Goal: Task Accomplishment & Management: Use online tool/utility

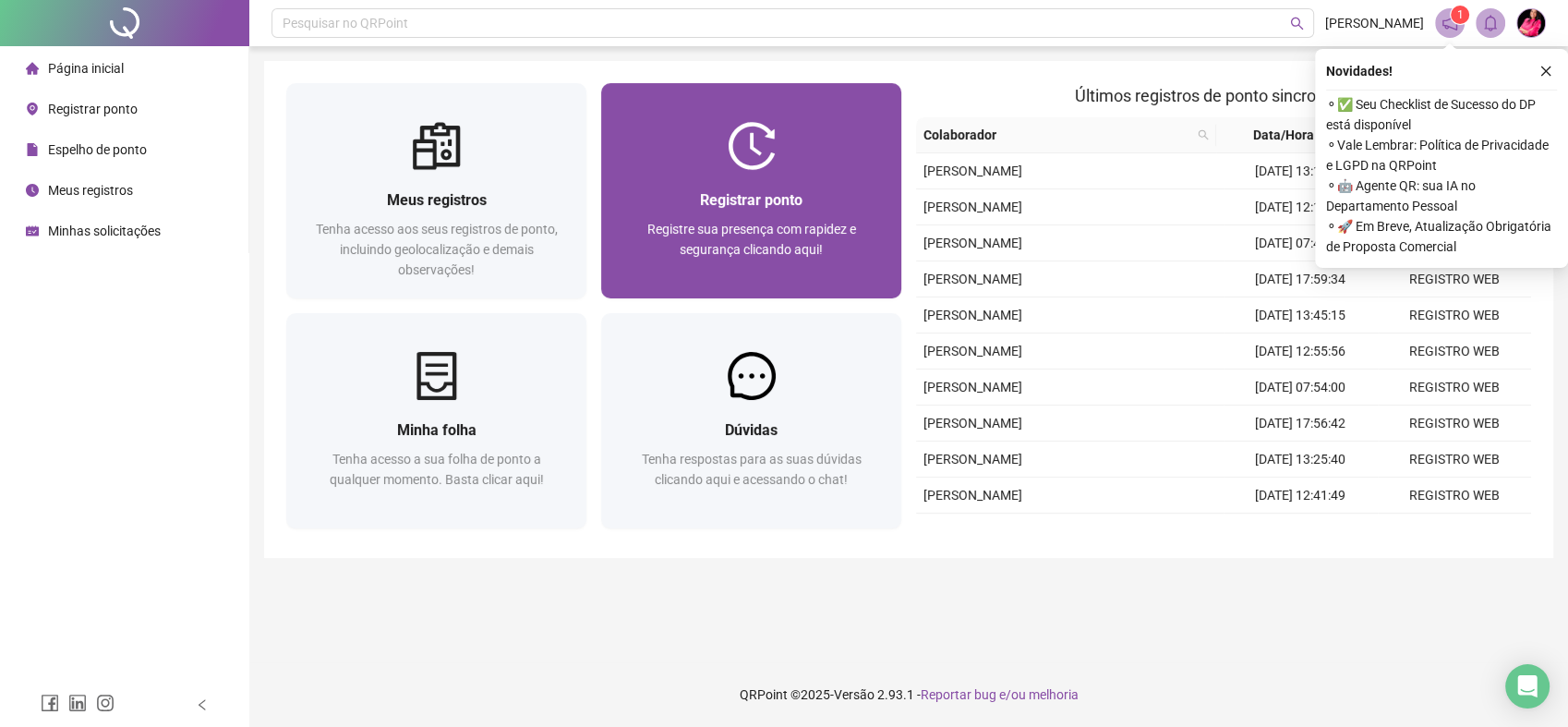
click at [753, 163] on img at bounding box center [752, 146] width 48 height 48
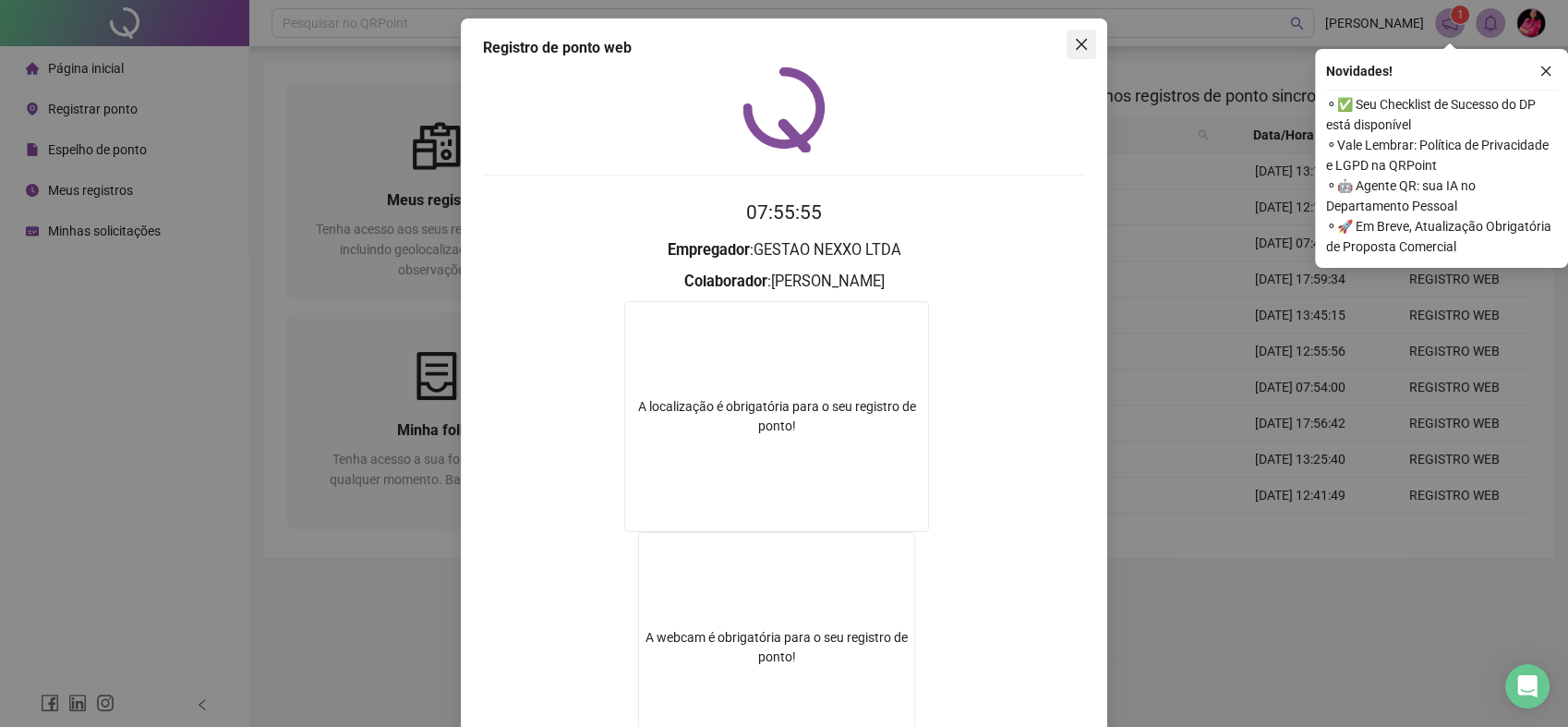
click at [1066, 52] on button "Close" at bounding box center [1081, 44] width 30 height 30
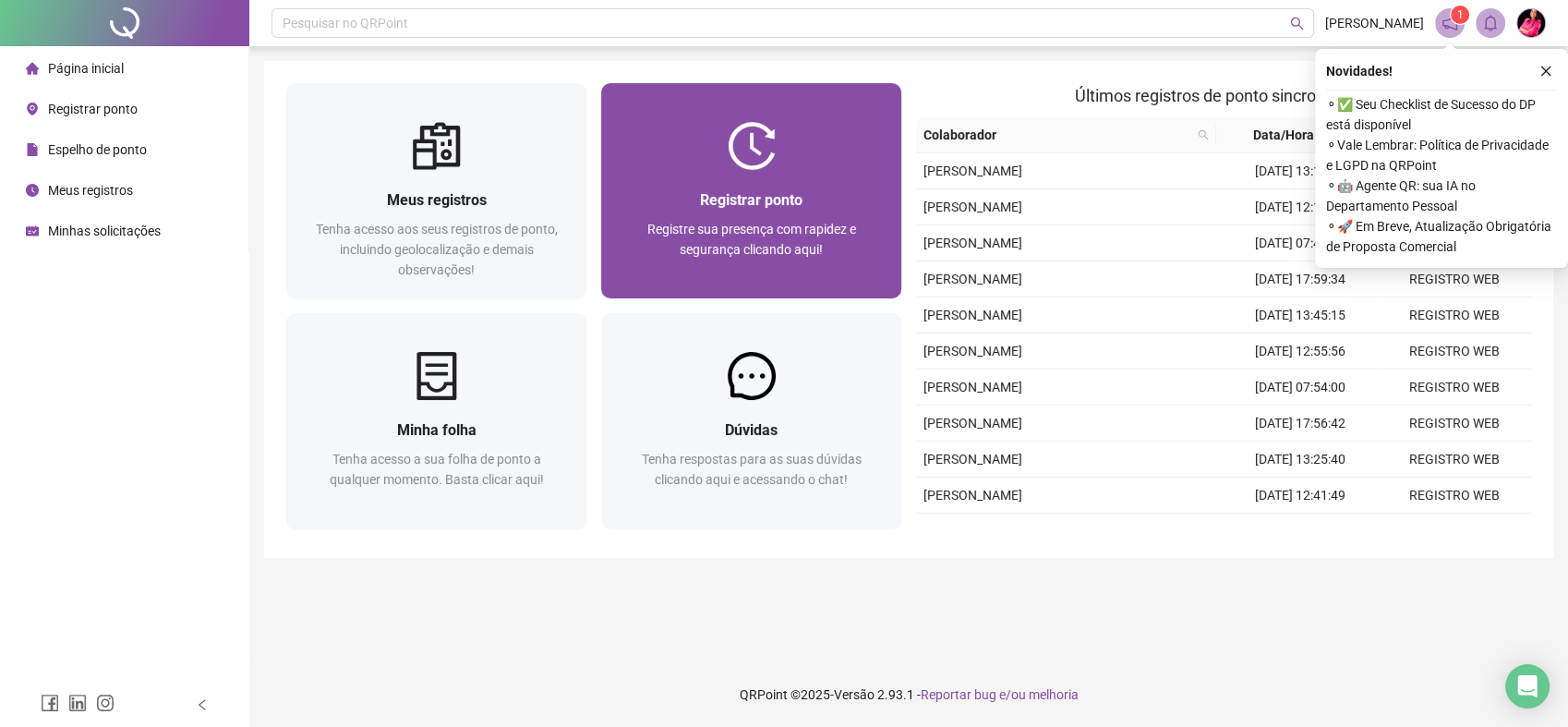
click at [687, 222] on span "Registre sua presença com rapidez e segurança clicando aqui!" at bounding box center [751, 239] width 208 height 35
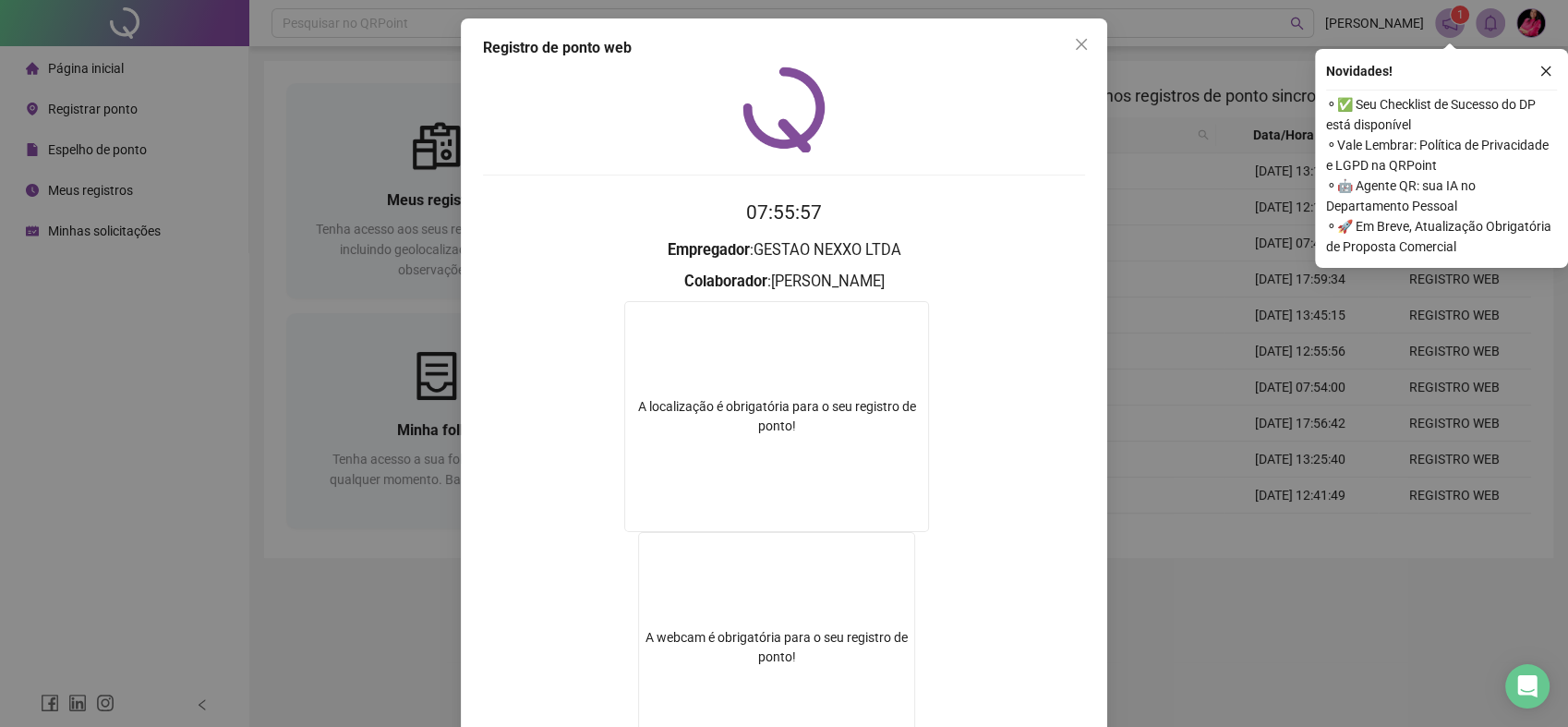
click at [1079, 56] on button "Close" at bounding box center [1081, 44] width 30 height 30
click at [1079, 44] on icon "close" at bounding box center [1081, 44] width 15 height 15
click at [1079, 47] on div "Pesquisar no QRPoint [PERSON_NAME] 1 Meus registros Tenha acesso aos seus regis…" at bounding box center [908, 363] width 1318 height 727
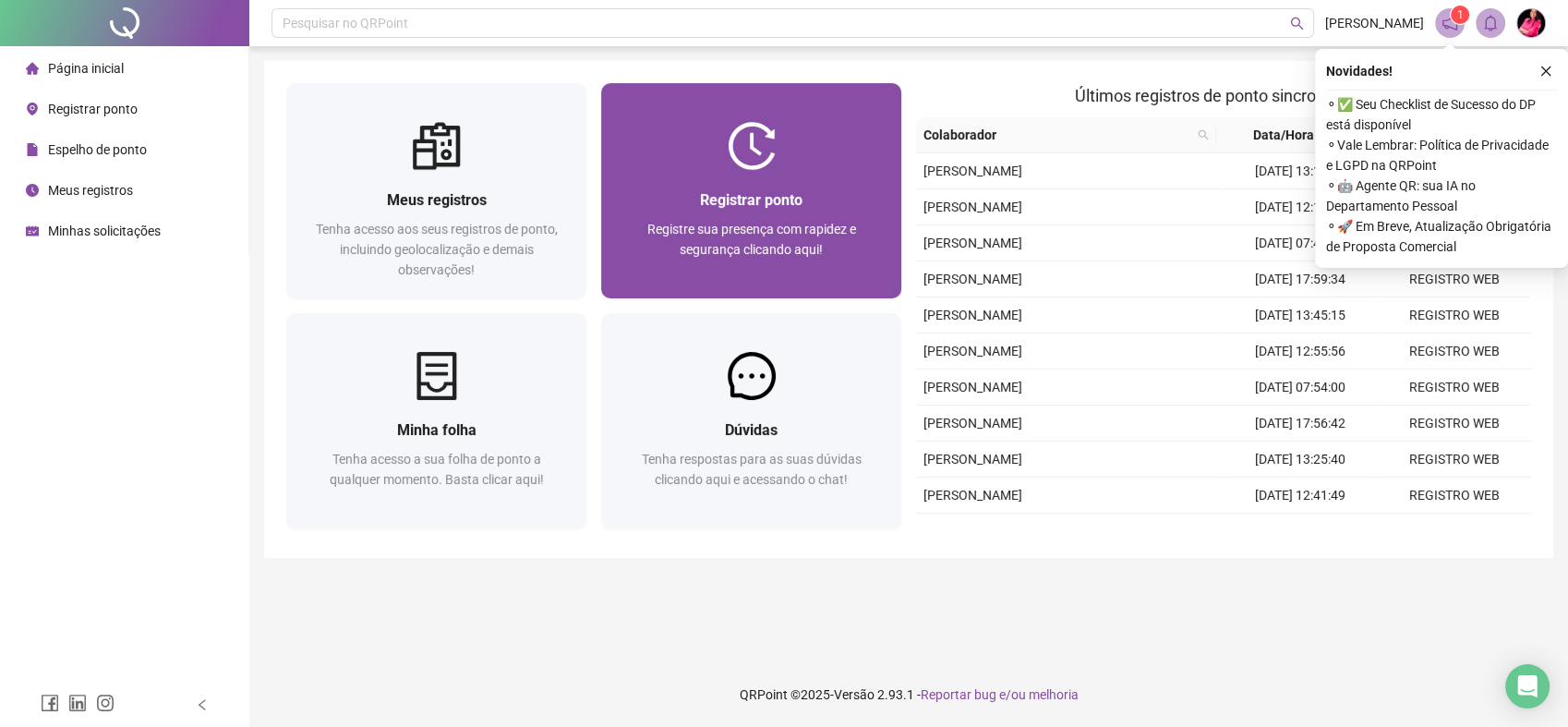
click at [738, 202] on span "Registrar ponto" at bounding box center [751, 199] width 103 height 18
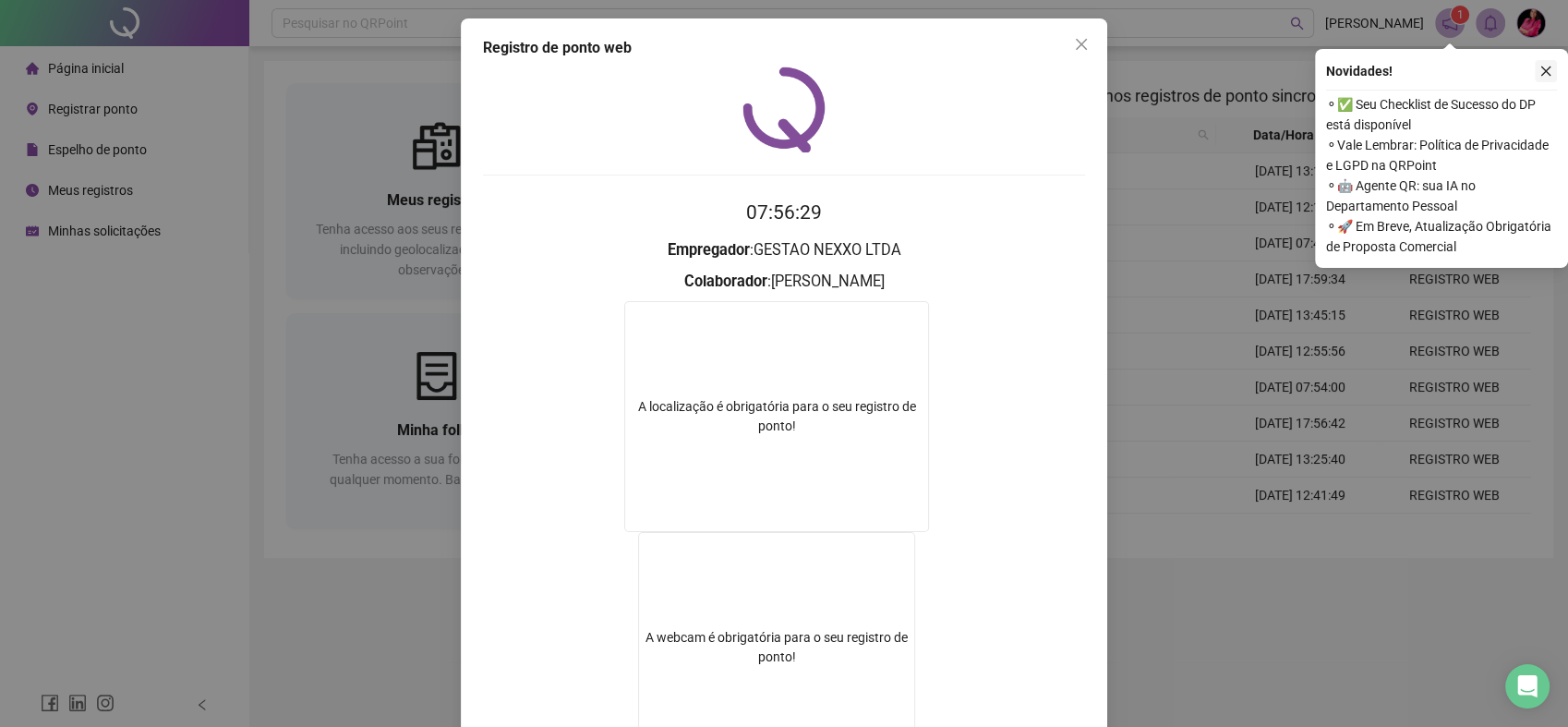
click at [1542, 69] on icon "close" at bounding box center [1546, 71] width 13 height 13
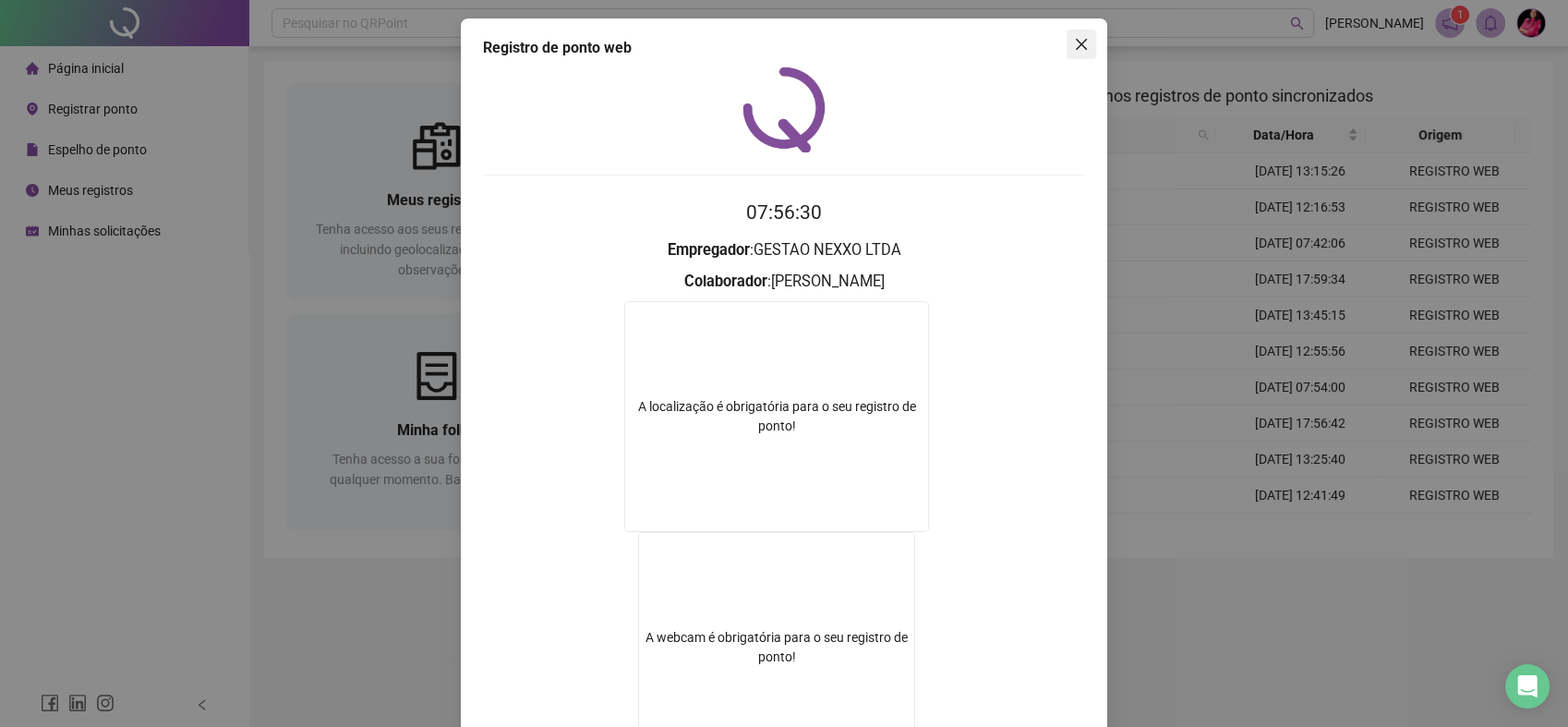
click at [1078, 44] on icon "close" at bounding box center [1081, 44] width 15 height 15
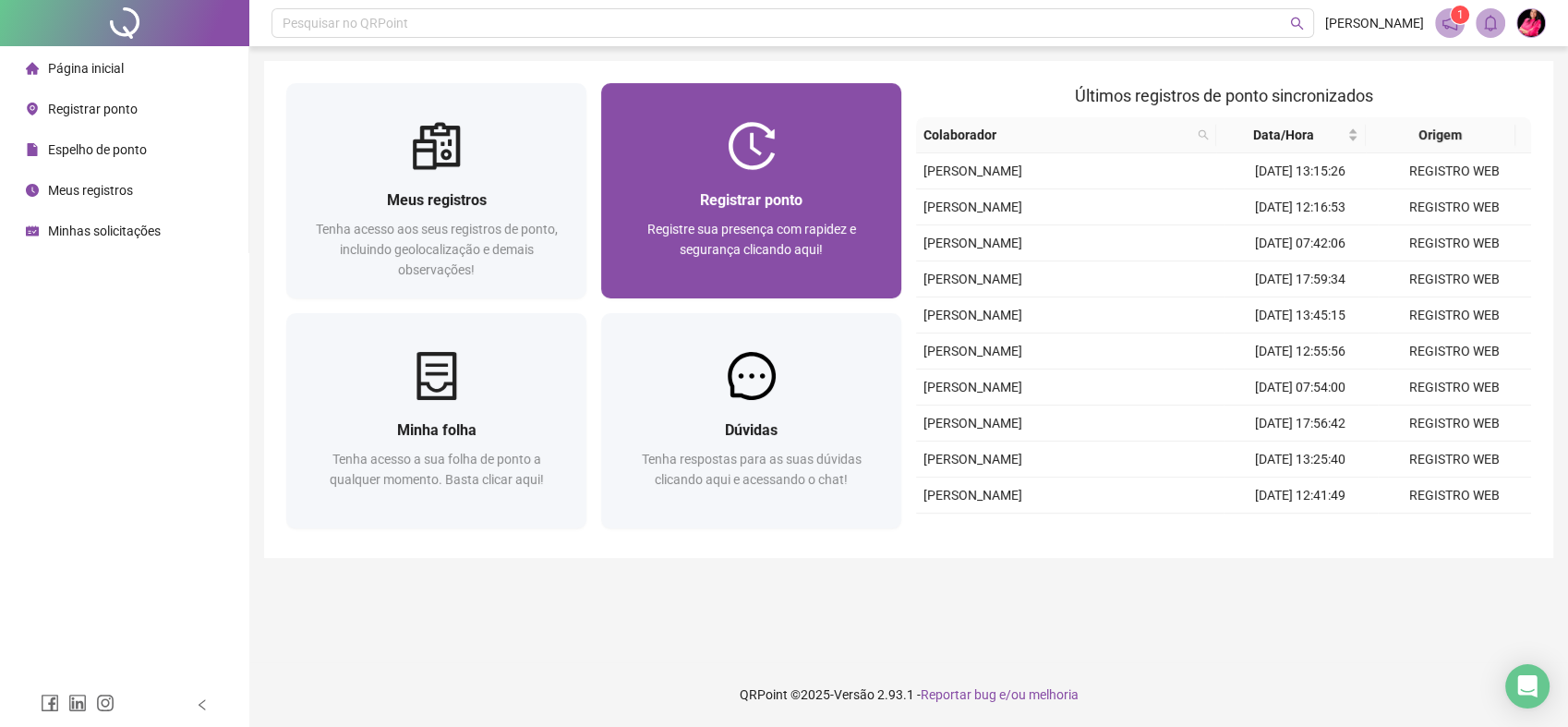
click at [755, 207] on span "Registrar ponto" at bounding box center [751, 199] width 103 height 18
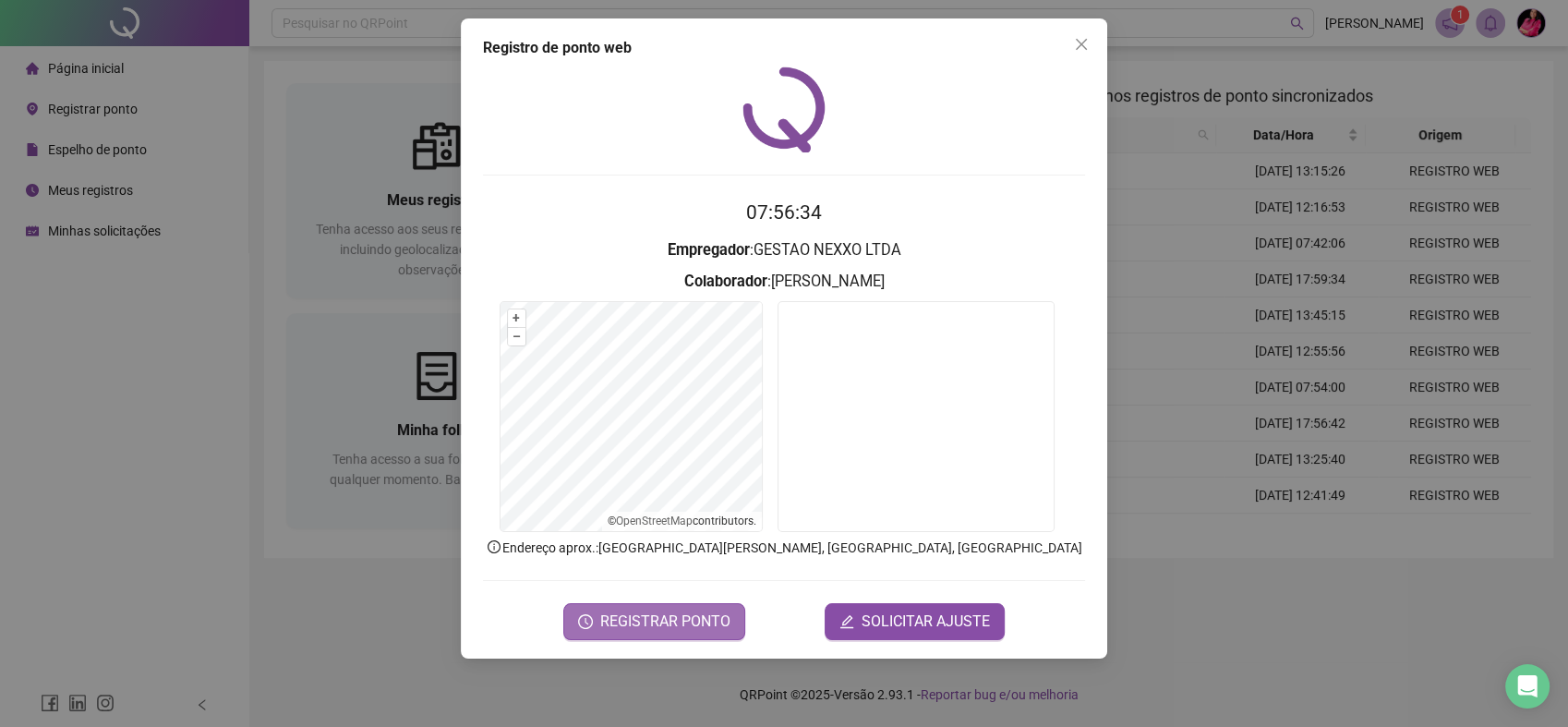
click at [641, 611] on span "REGISTRAR PONTO" at bounding box center [665, 621] width 131 height 22
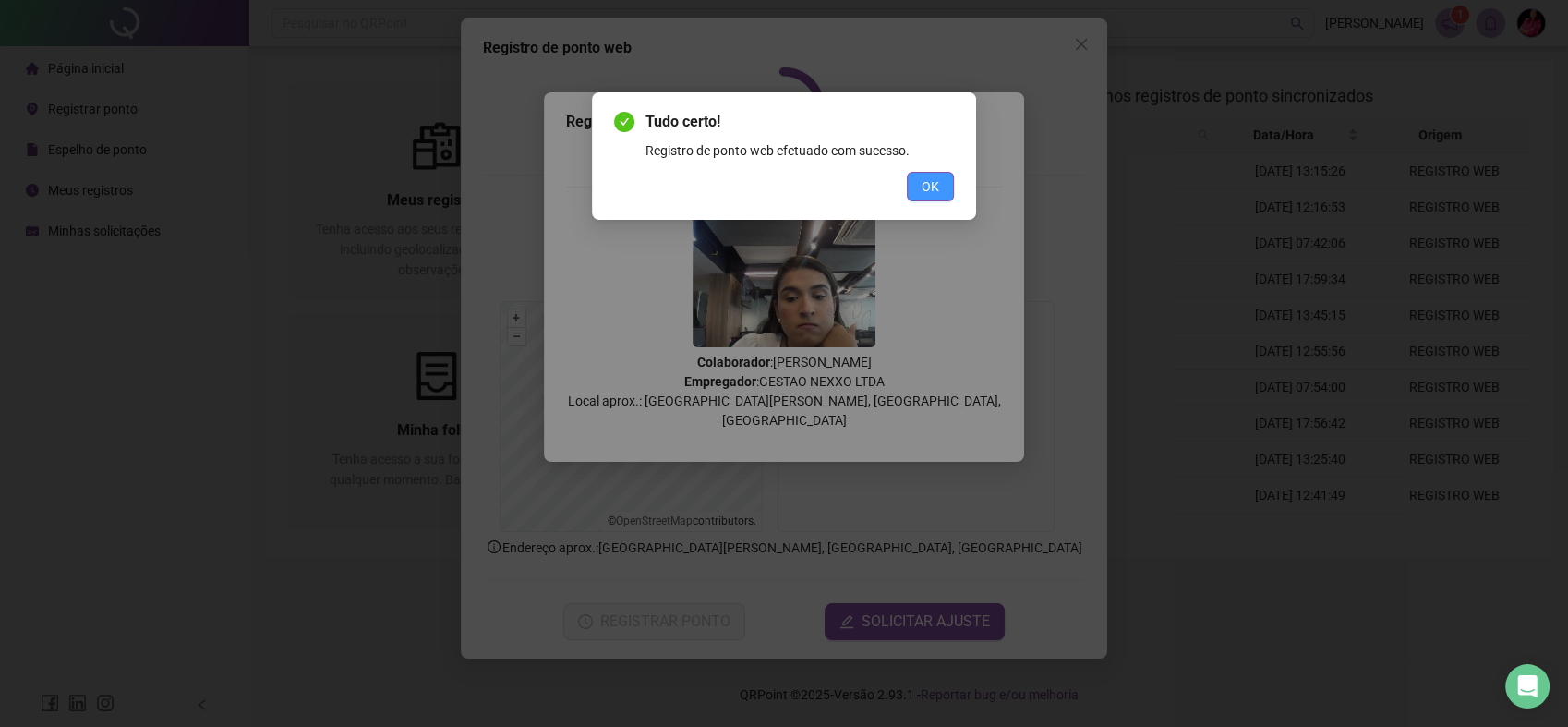
click at [928, 180] on span "OK" at bounding box center [930, 187] width 18 height 20
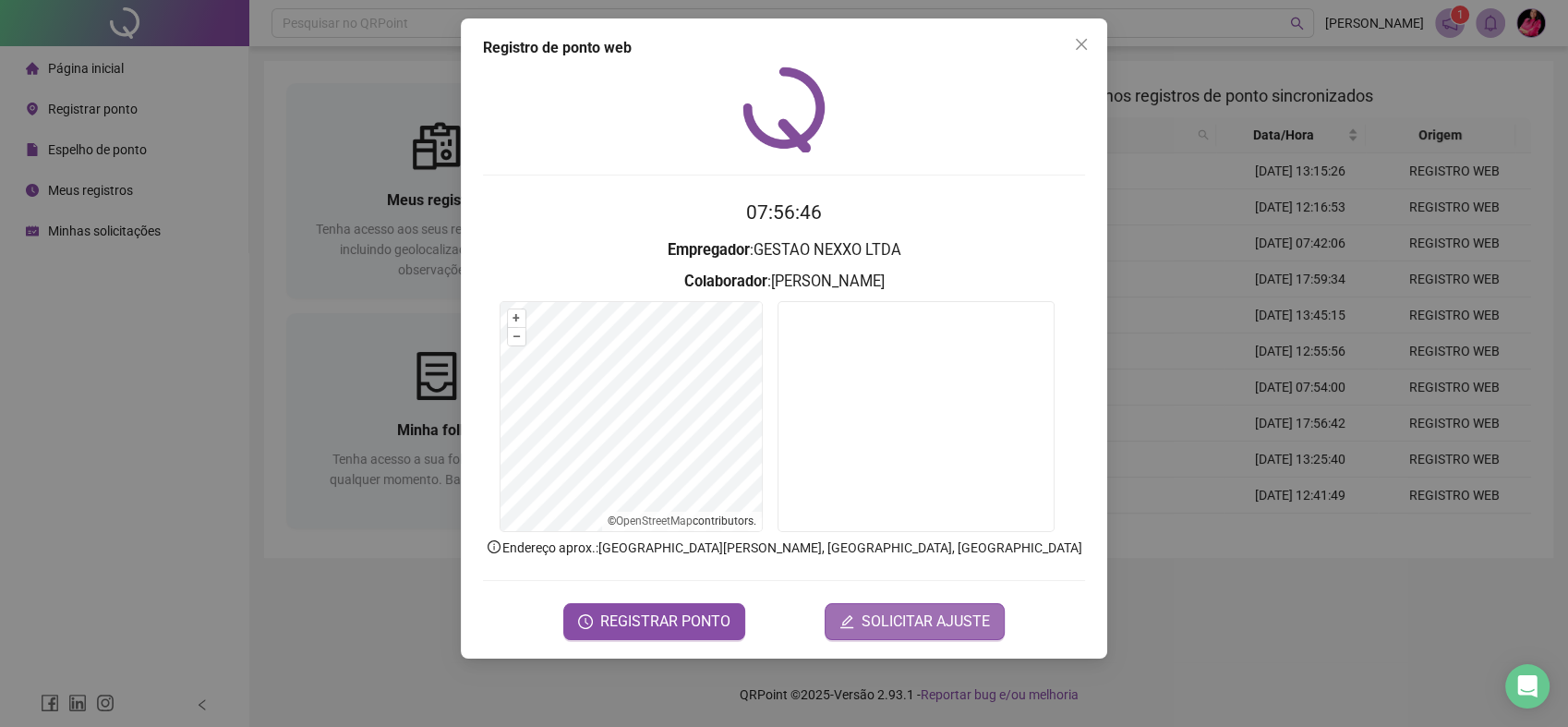
click at [937, 632] on span "SOLICITAR AJUSTE" at bounding box center [926, 621] width 129 height 22
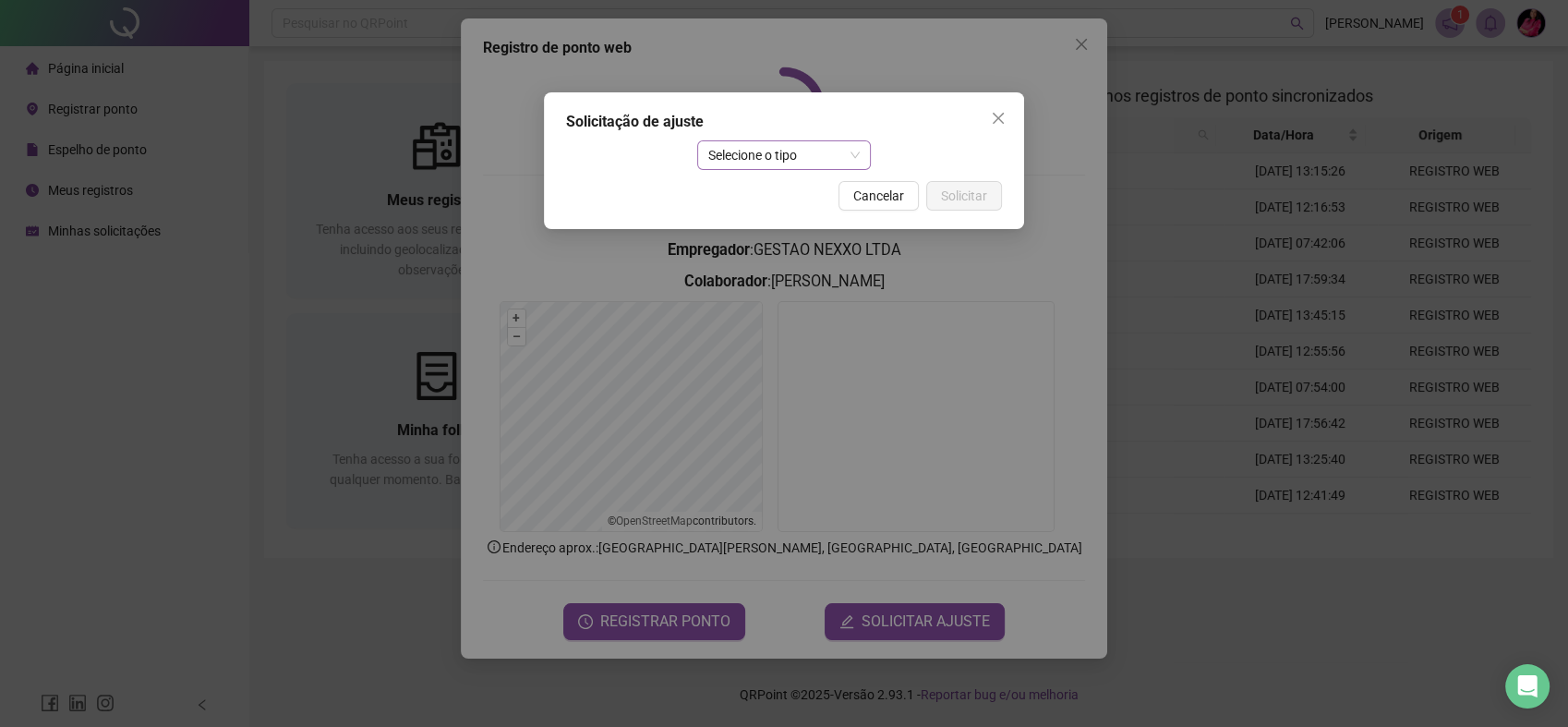
click at [830, 156] on span "Selecione o tipo" at bounding box center [784, 156] width 153 height 28
click at [781, 184] on div "Ajuste manual" at bounding box center [783, 193] width 145 height 20
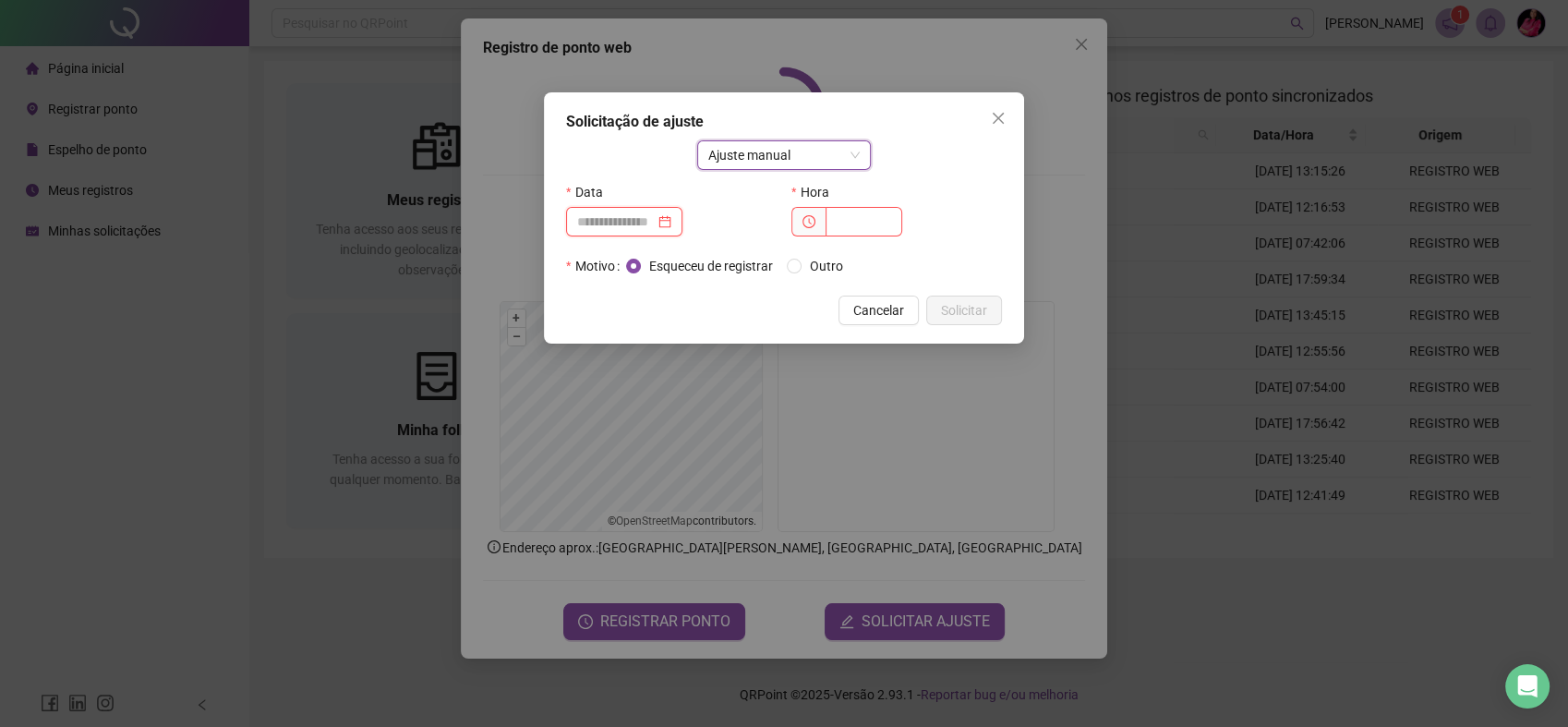
click at [628, 220] on input at bounding box center [616, 221] width 78 height 20
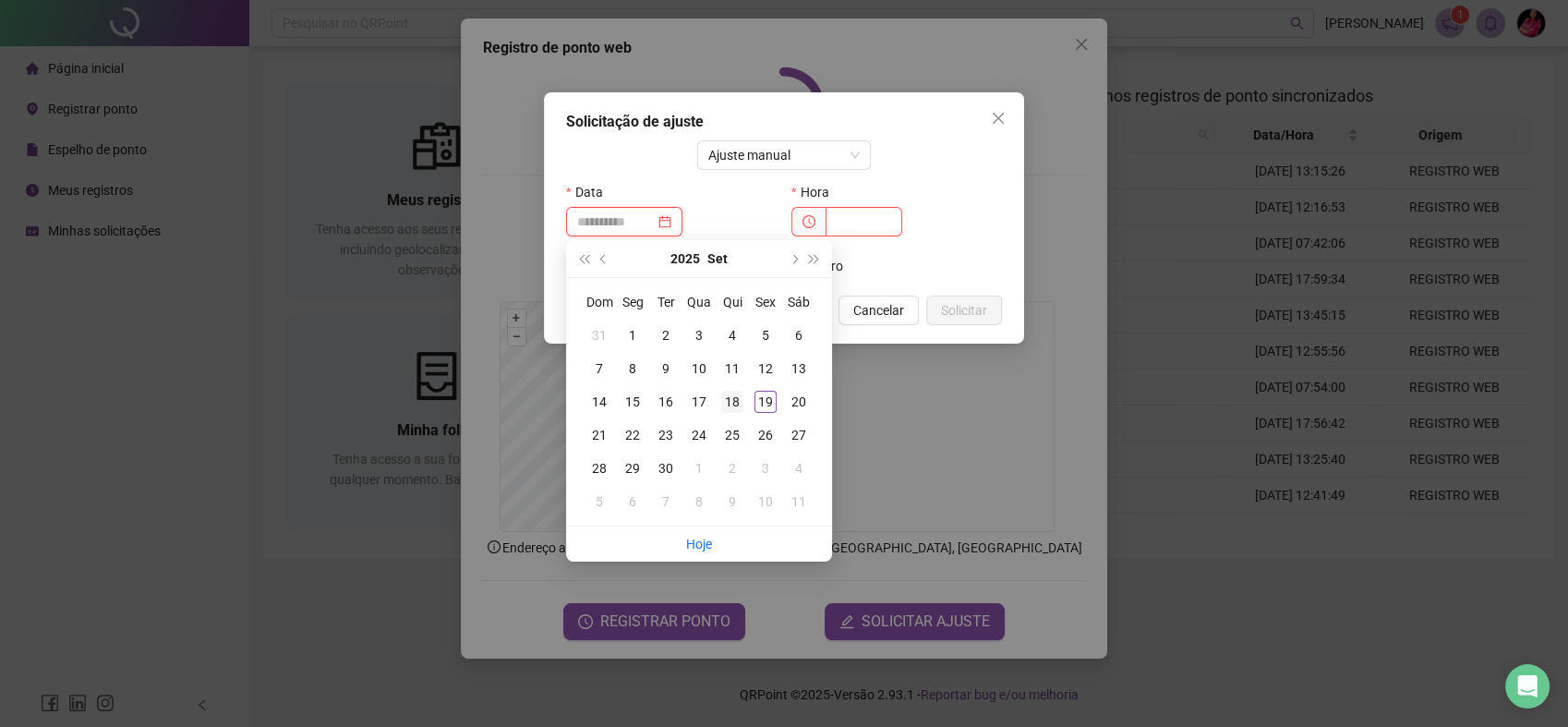
type input "**********"
drag, startPoint x: 731, startPoint y: 399, endPoint x: 811, endPoint y: 277, distance: 145.9
click at [731, 397] on div "18" at bounding box center [732, 402] width 22 height 22
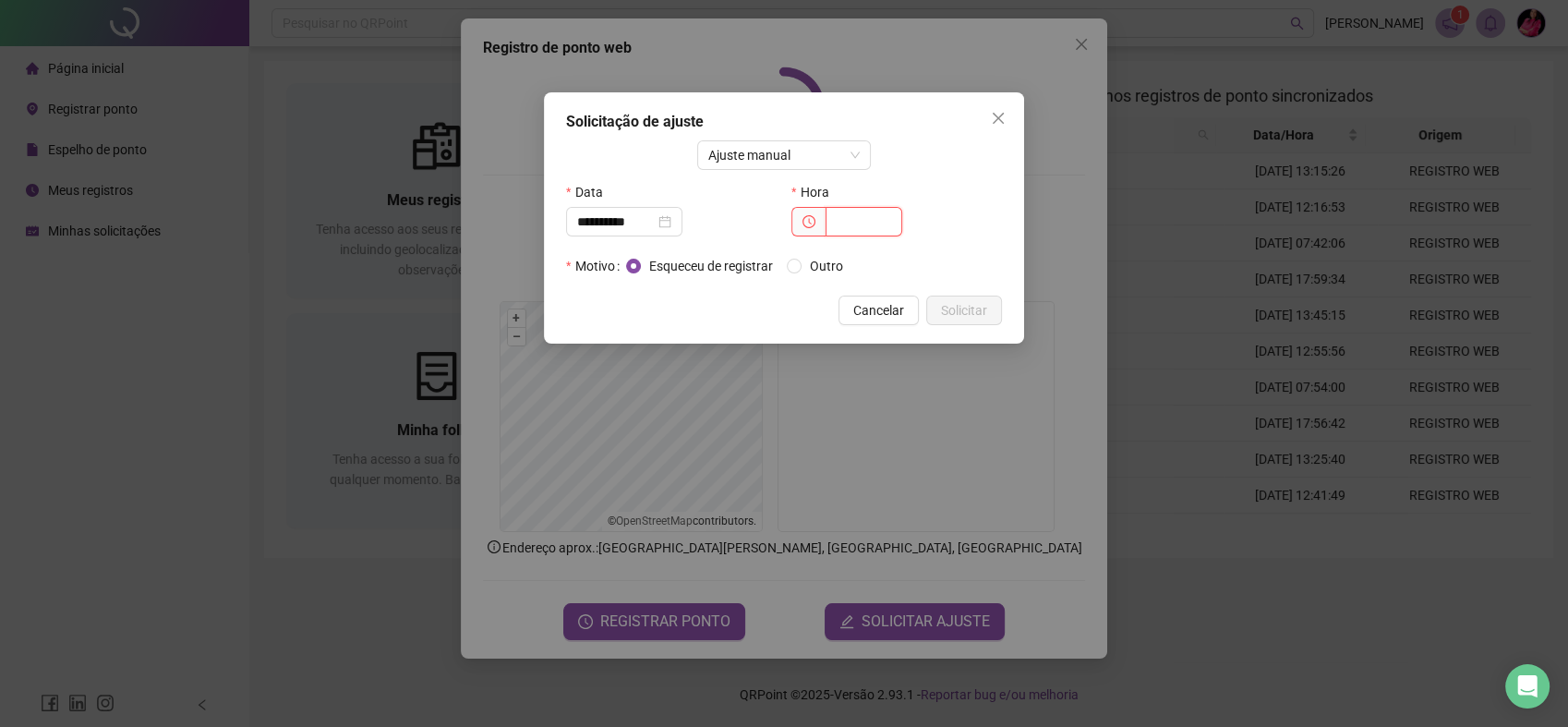
click at [845, 228] on input "text" at bounding box center [864, 221] width 77 height 30
type input "*****"
click at [953, 322] on button "Solicitar" at bounding box center [964, 310] width 76 height 30
